Goal: Information Seeking & Learning: Learn about a topic

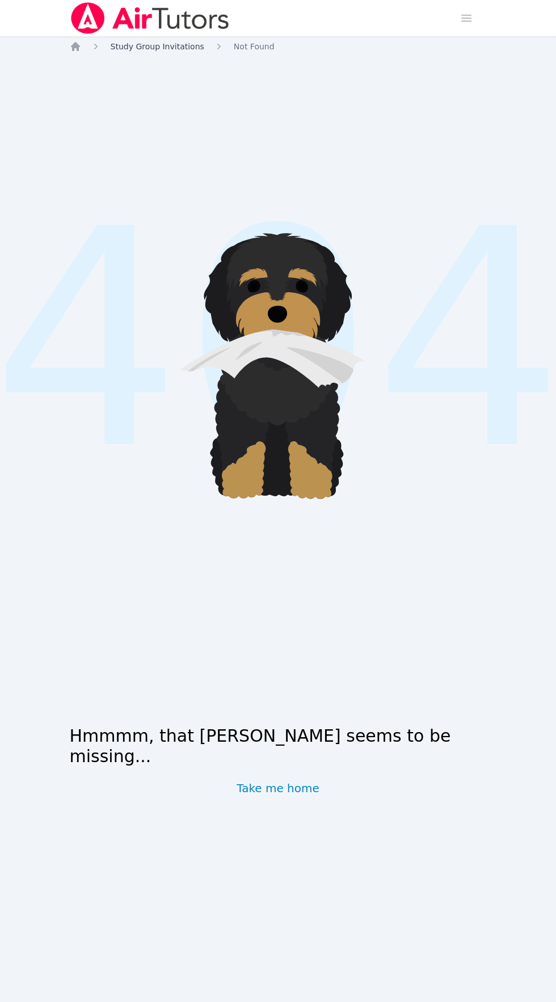
click at [173, 46] on span "Study Group Invitations" at bounding box center [158, 46] width 94 height 9
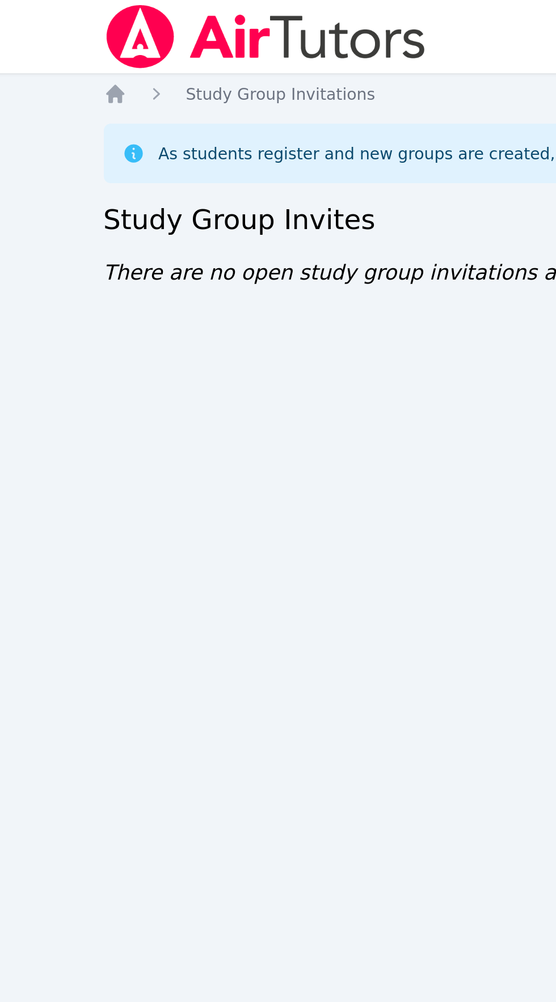
click at [130, 75] on div "As students register and new groups are created, available groups will appear h…" at bounding box center [263, 75] width 333 height 11
click at [72, 48] on icon "Breadcrumb" at bounding box center [75, 46] width 9 height 9
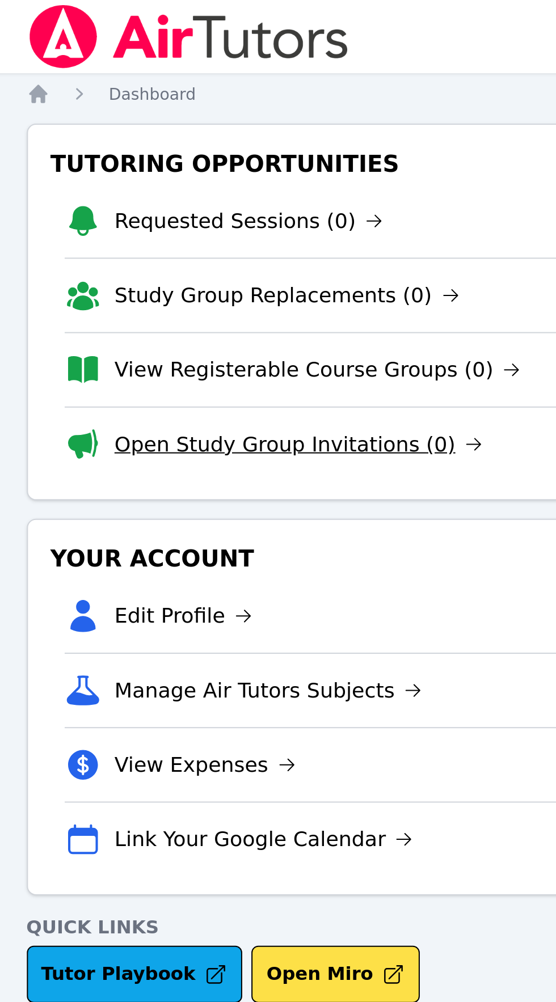
click at [160, 221] on link "Open Study Group Invitations (0)" at bounding box center [204, 220] width 183 height 16
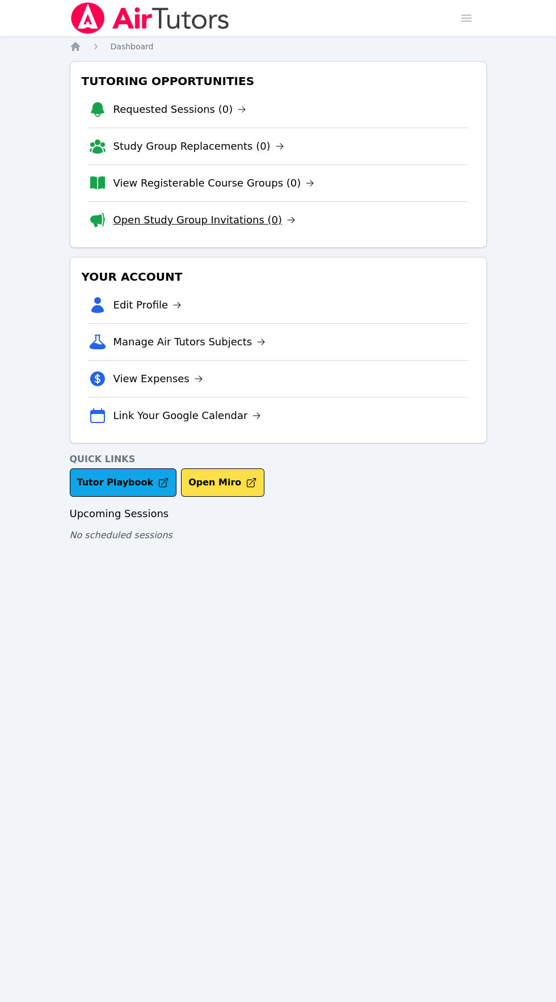
click at [229, 215] on link "Open Study Group Invitations (0)" at bounding box center [204, 220] width 183 height 16
click at [163, 225] on link "Open Study Group Invitations (0)" at bounding box center [204, 220] width 183 height 16
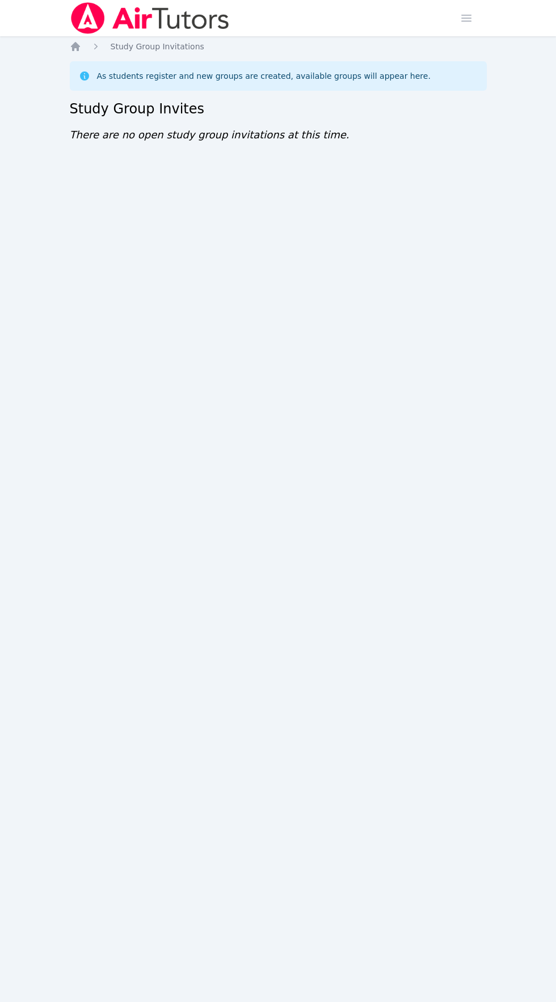
click at [149, 18] on img at bounding box center [150, 18] width 160 height 32
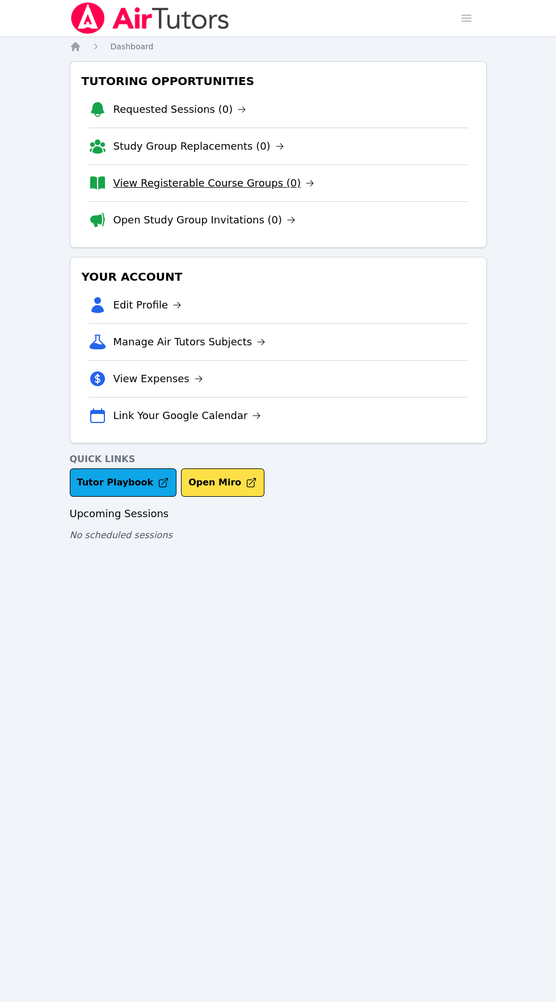
click at [173, 185] on link "View Registerable Course Groups (0)" at bounding box center [213, 183] width 201 height 16
